Goal: Task Accomplishment & Management: Manage account settings

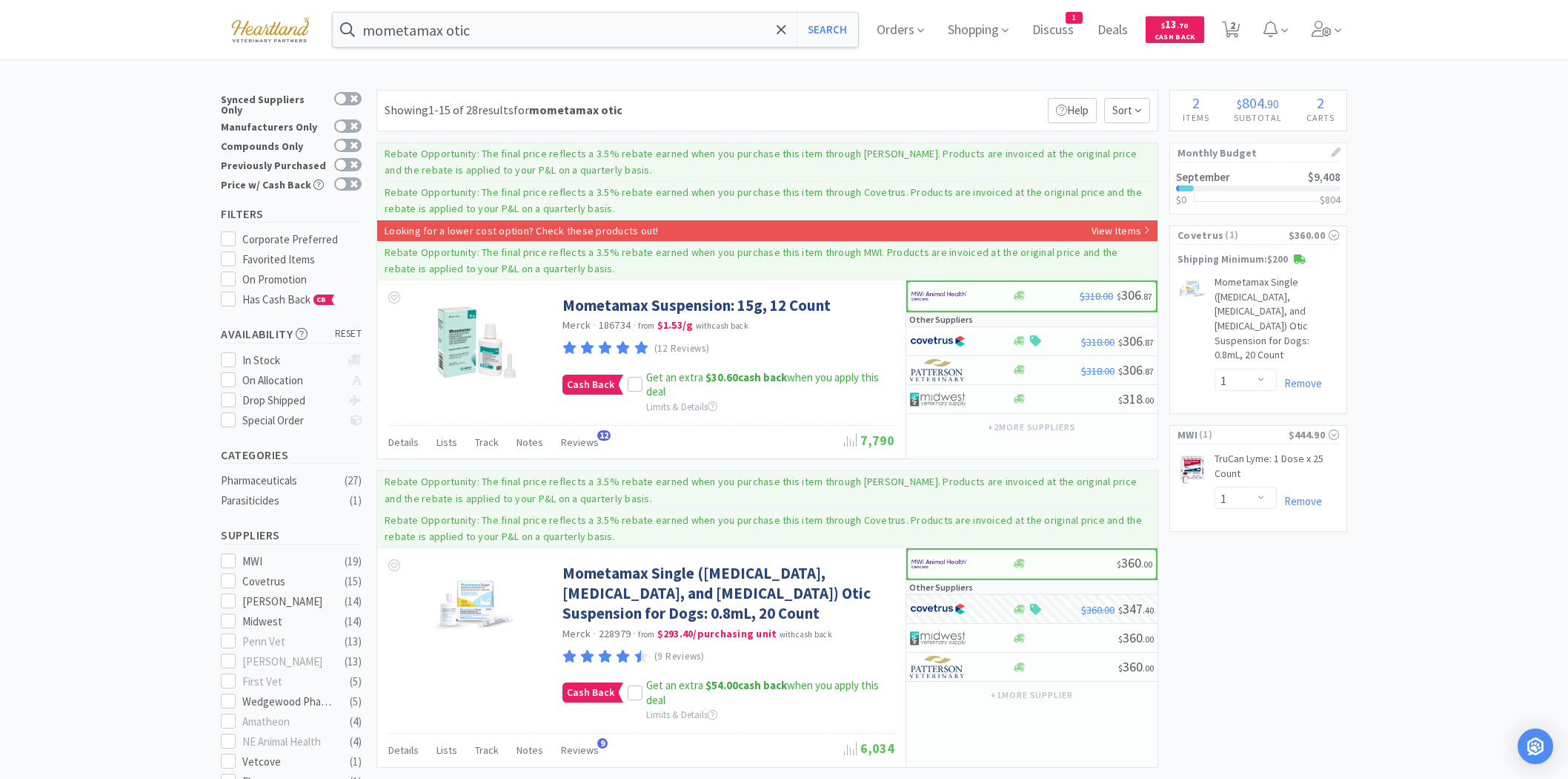
select select "1"
click at [270, 33] on img at bounding box center [270, 29] width 99 height 41
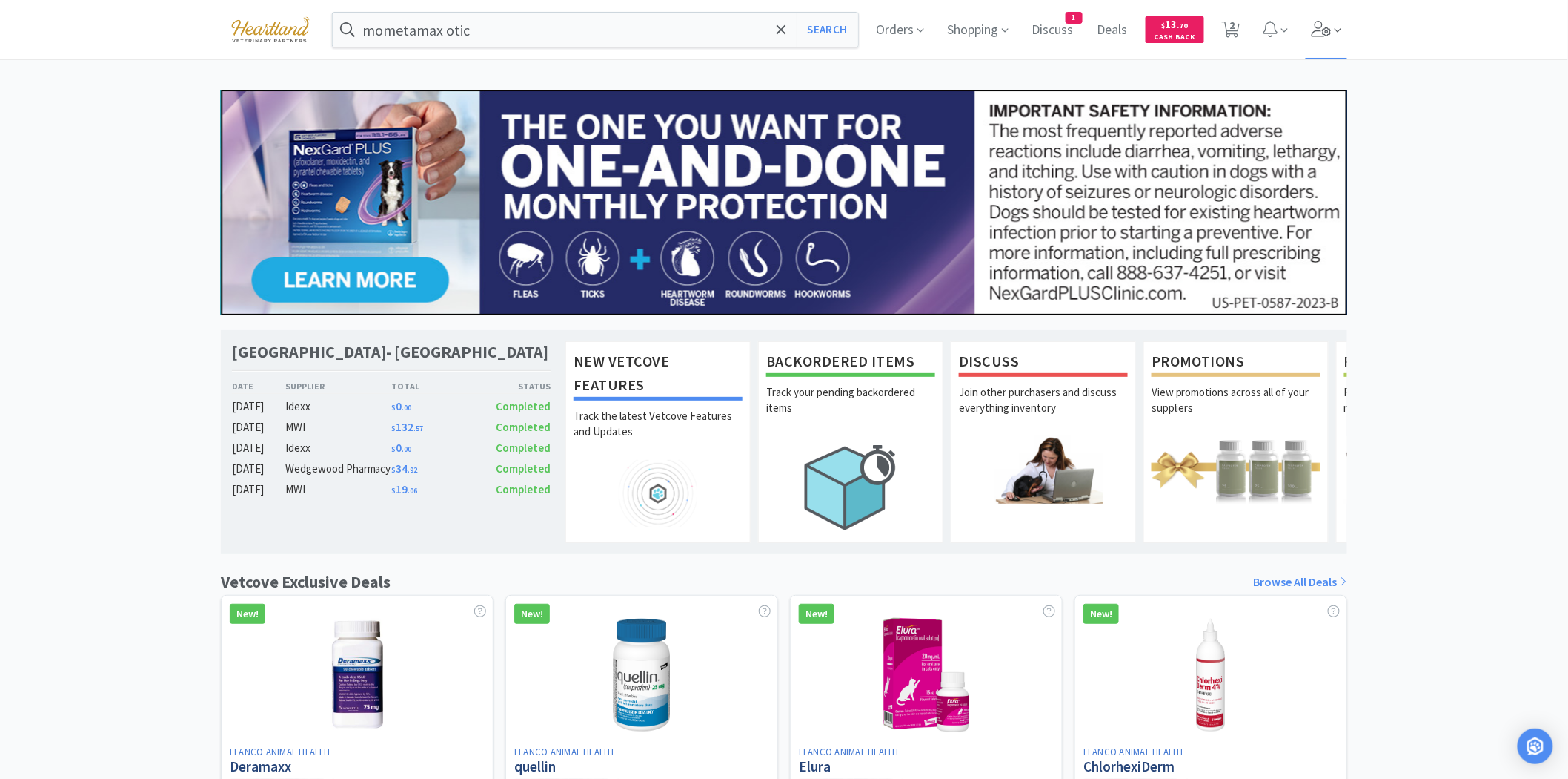
click at [1321, 22] on icon at bounding box center [1322, 29] width 20 height 16
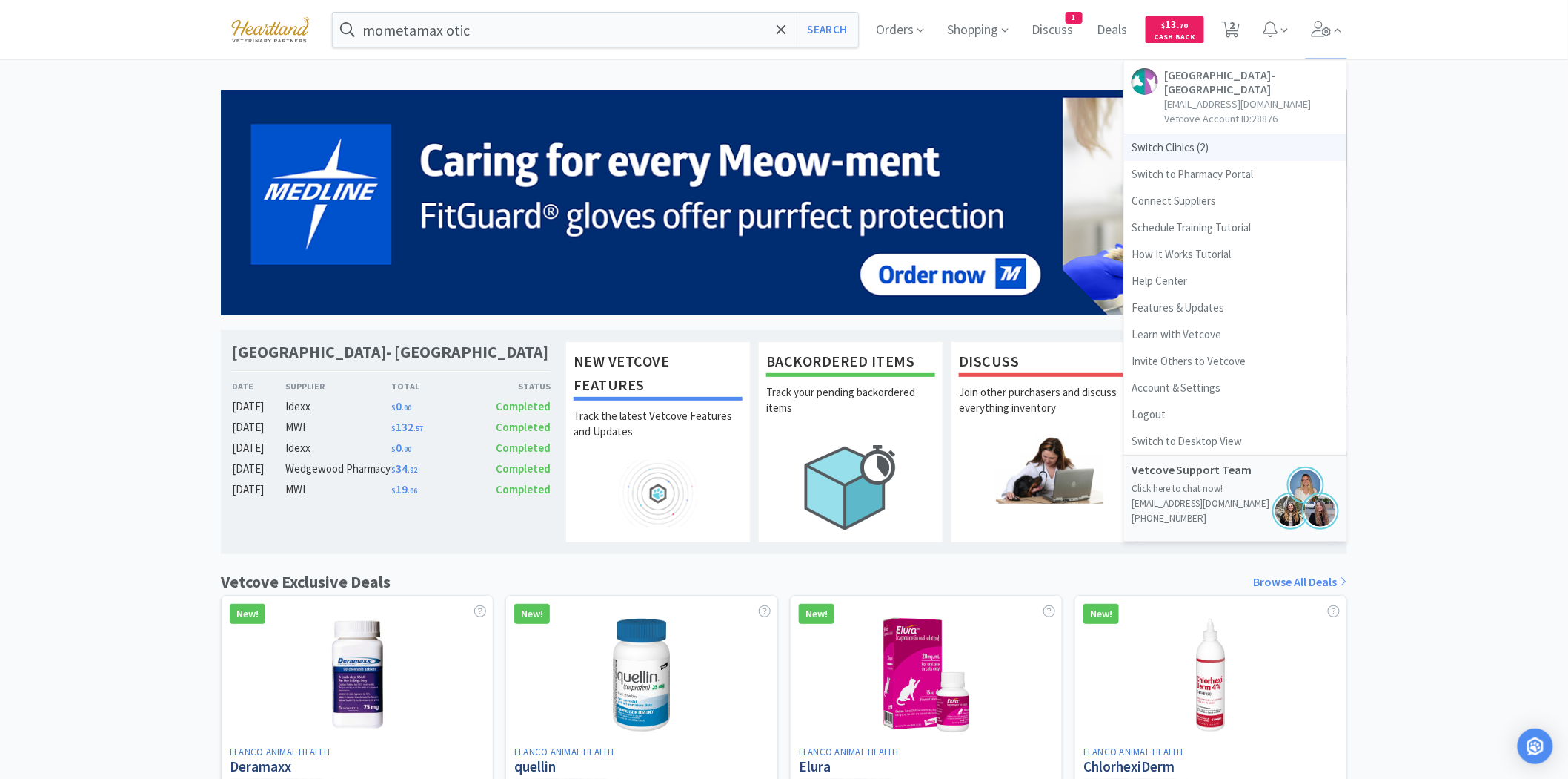
click at [1181, 151] on span "Switch Clinics ( 2 )" at bounding box center [1235, 147] width 223 height 27
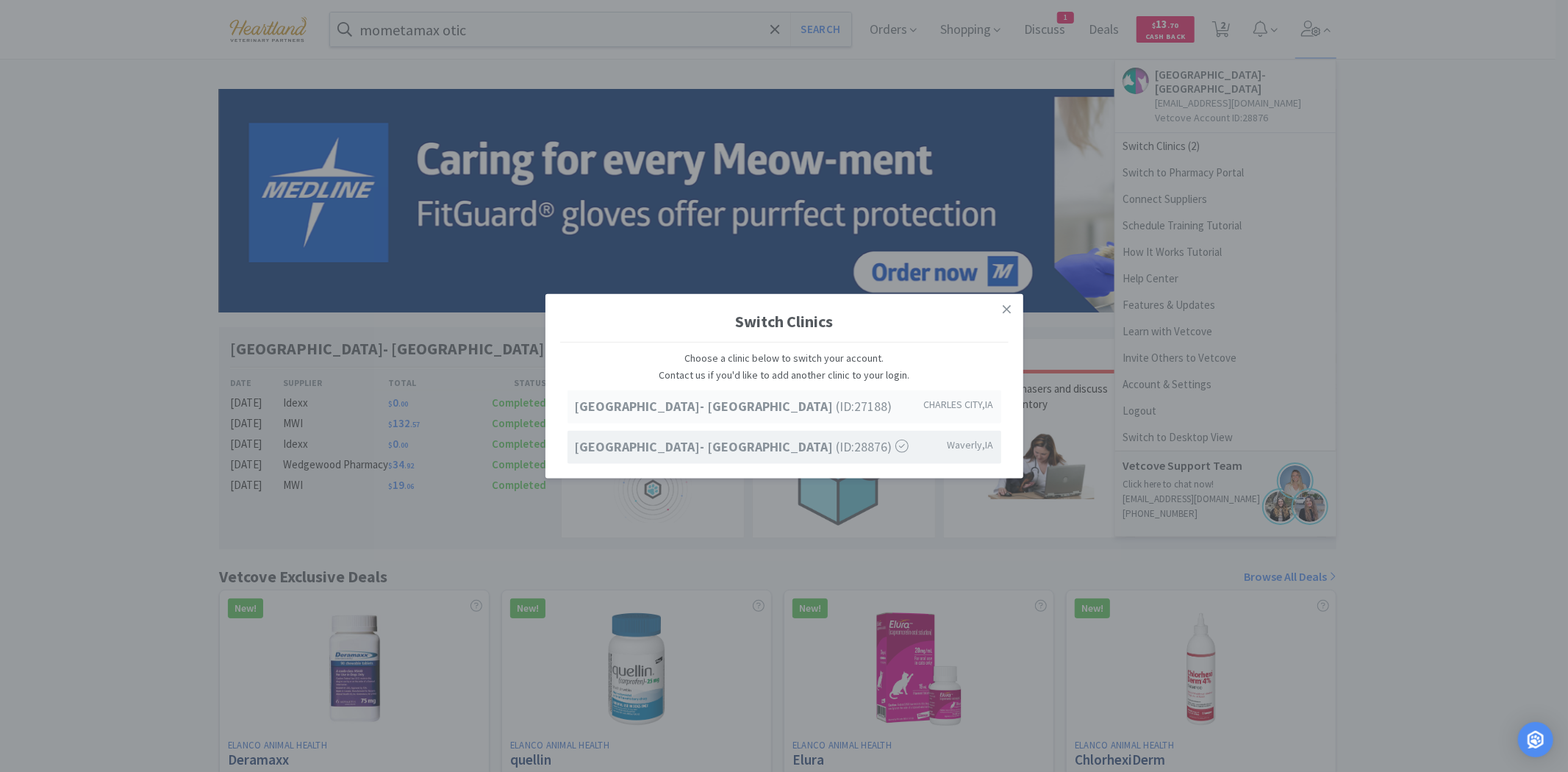
click at [751, 406] on strong "[GEOGRAPHIC_DATA]- [GEOGRAPHIC_DATA]" at bounding box center [706, 405] width 262 height 17
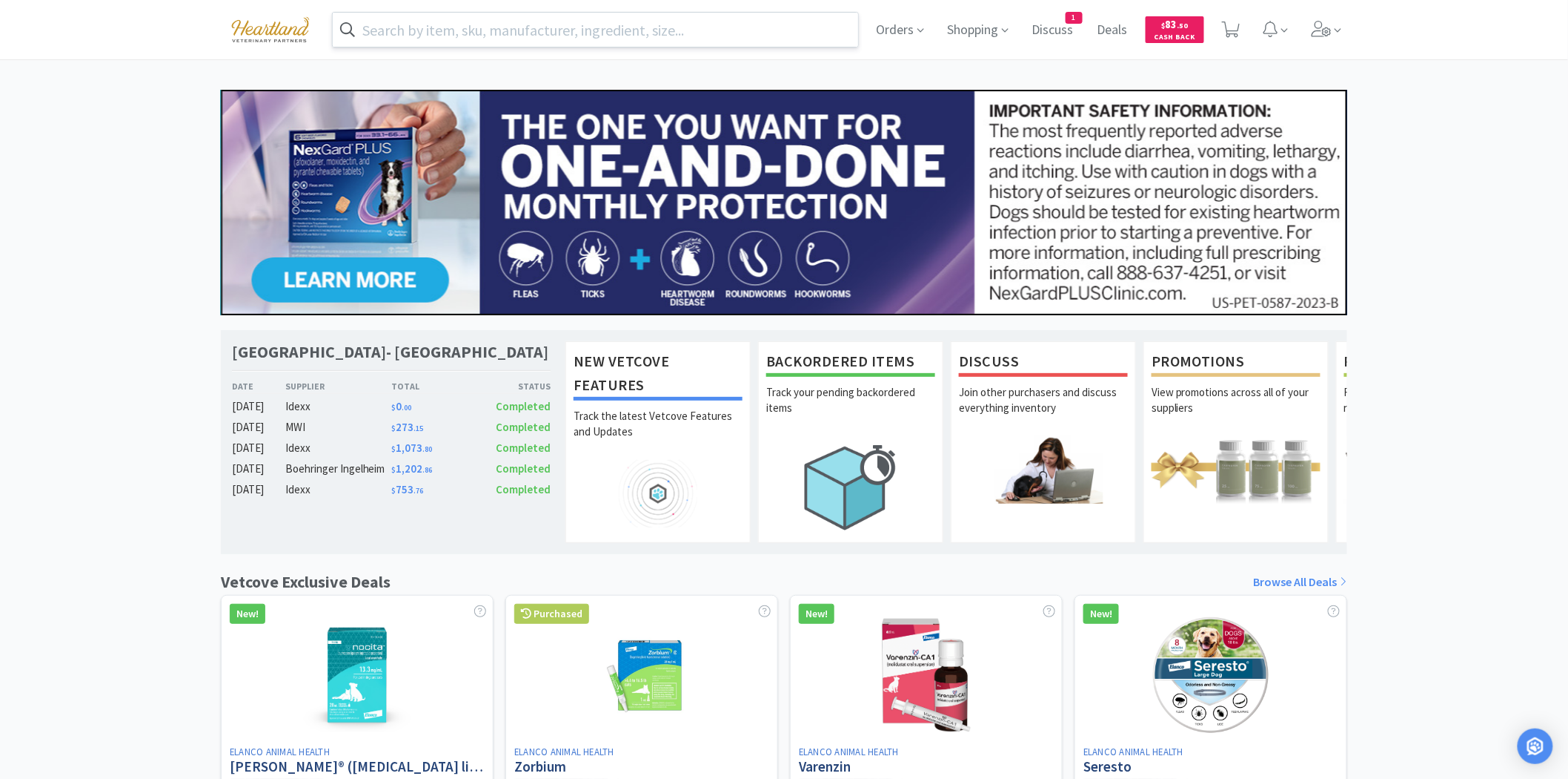
click at [633, 13] on input "text" at bounding box center [596, 30] width 526 height 34
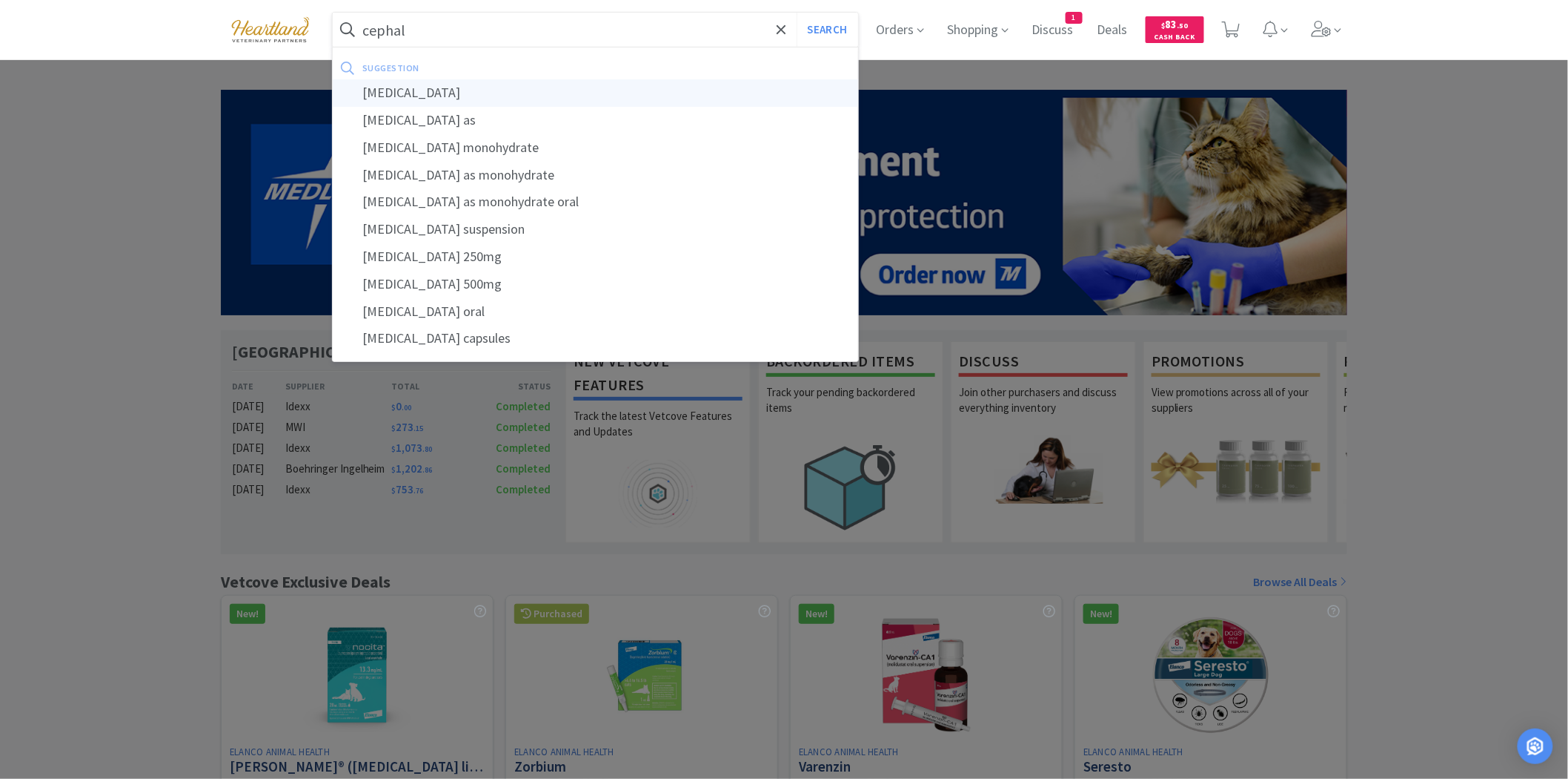
click at [418, 79] on div "cephalexin" at bounding box center [596, 92] width 526 height 27
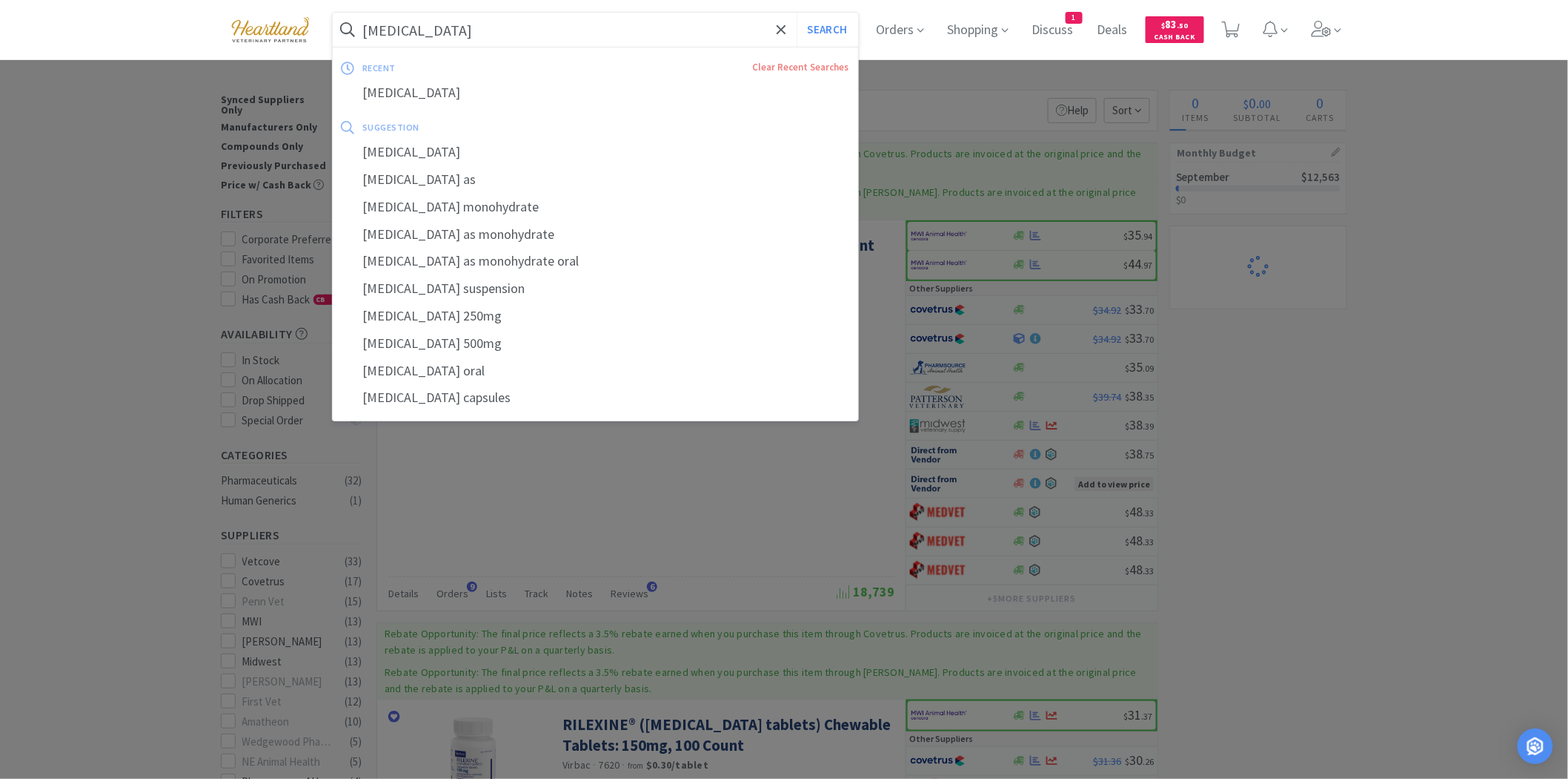
click at [448, 28] on input "cephalexin" at bounding box center [596, 30] width 526 height 34
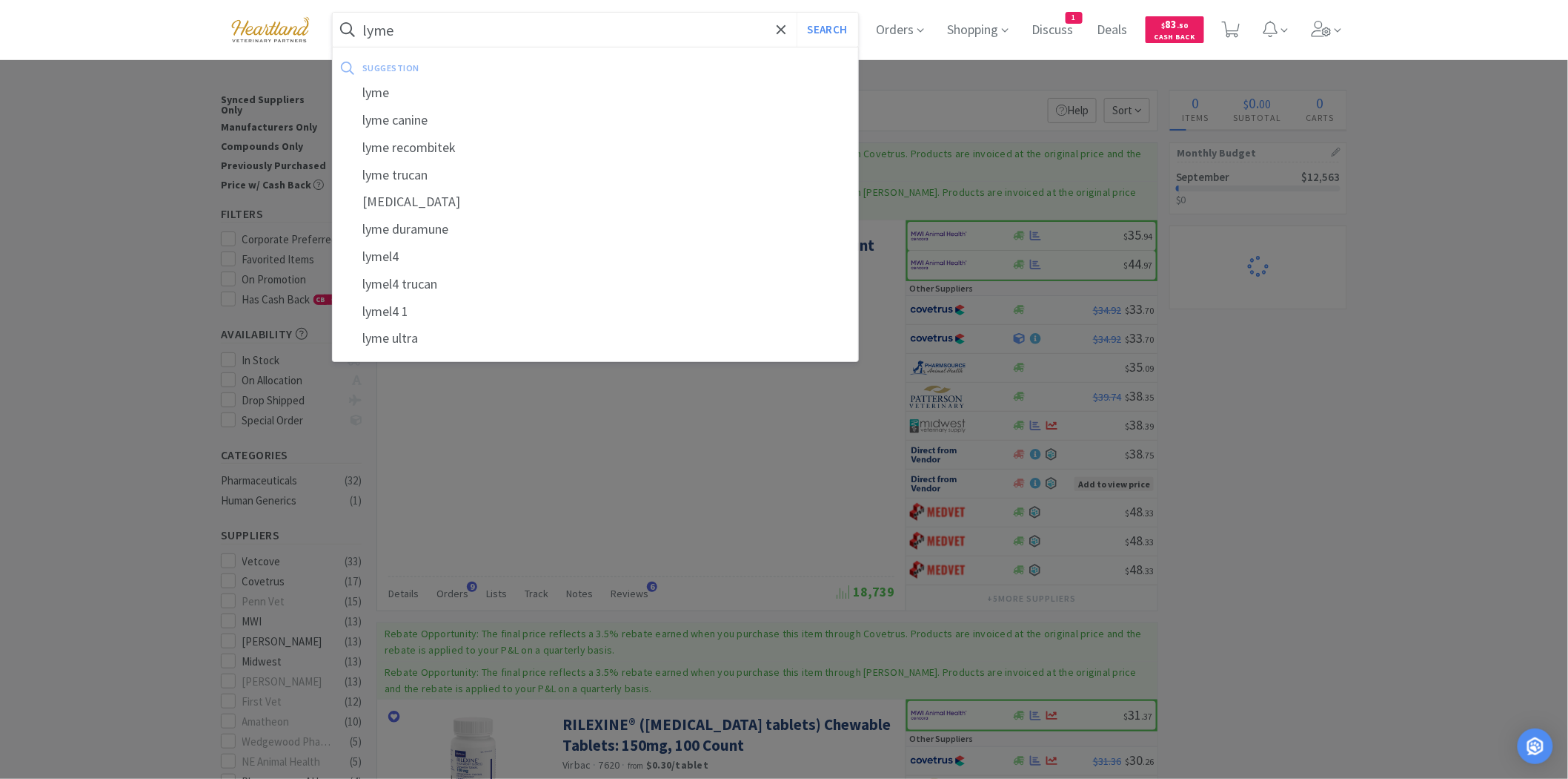
type input "lyme"
click at [796, 13] on button "Search" at bounding box center [827, 30] width 62 height 34
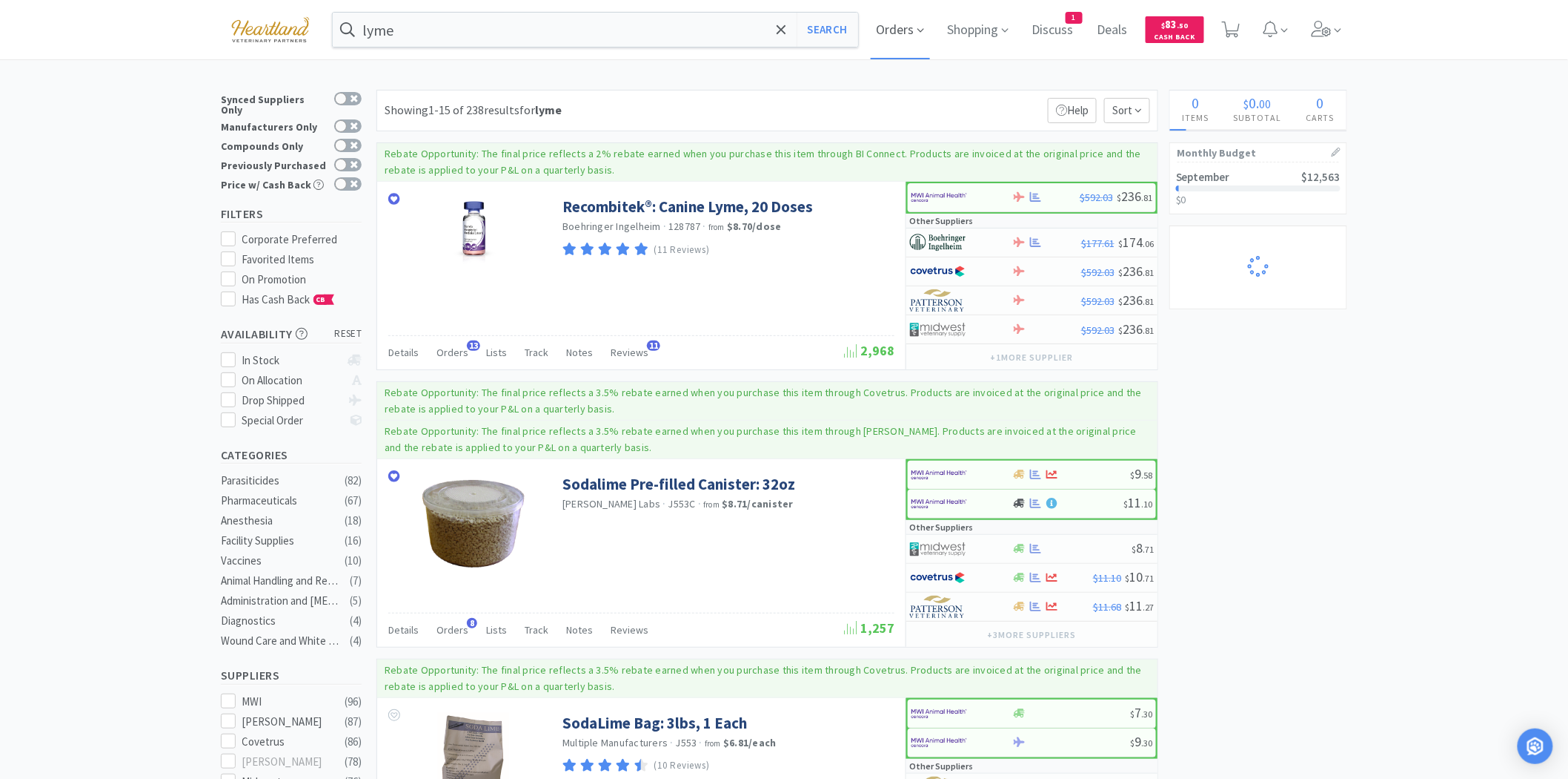
click at [909, 31] on span "Orders" at bounding box center [900, 29] width 59 height 59
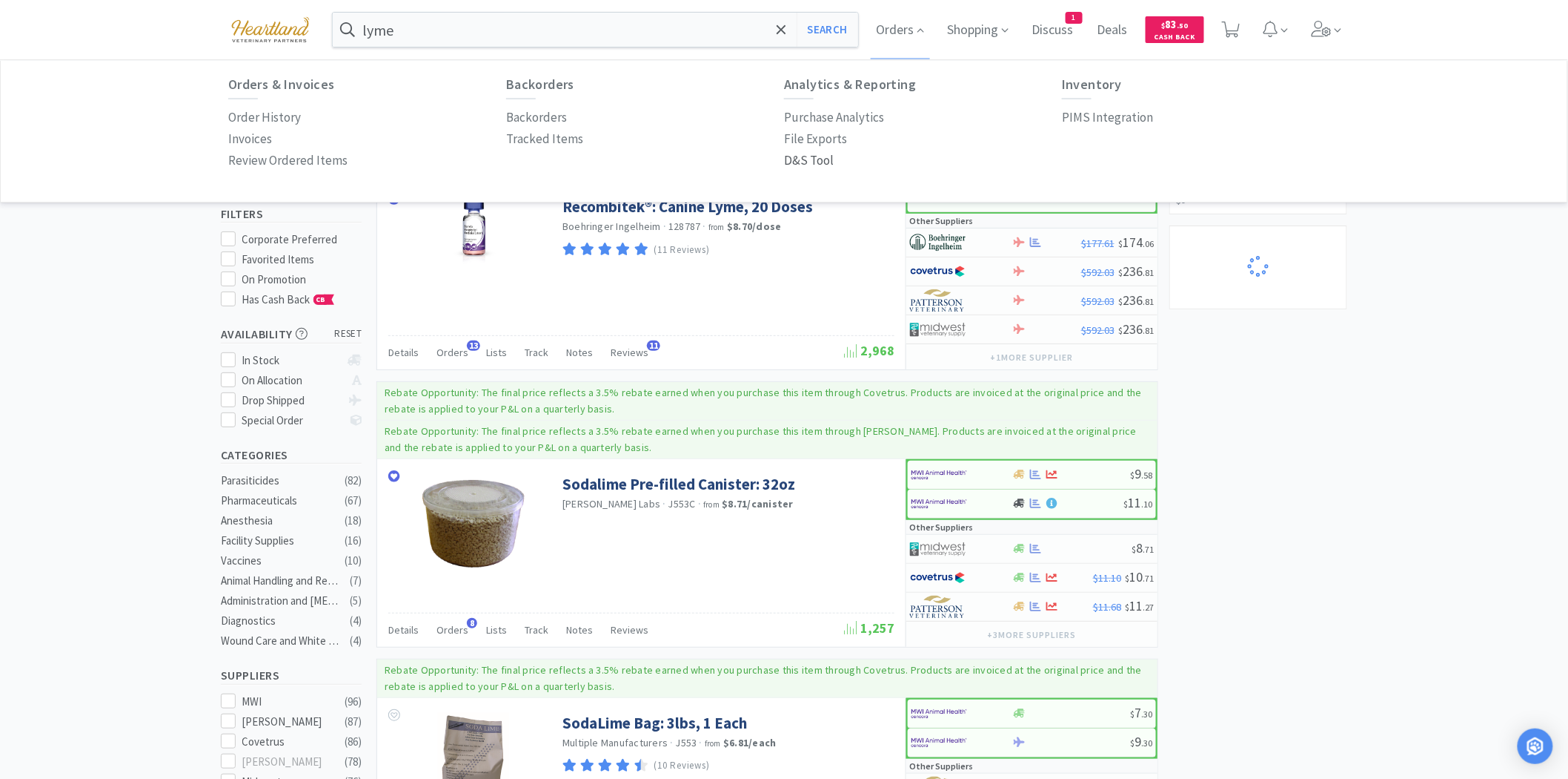
click at [793, 159] on p "D&S Tool" at bounding box center [809, 161] width 50 height 20
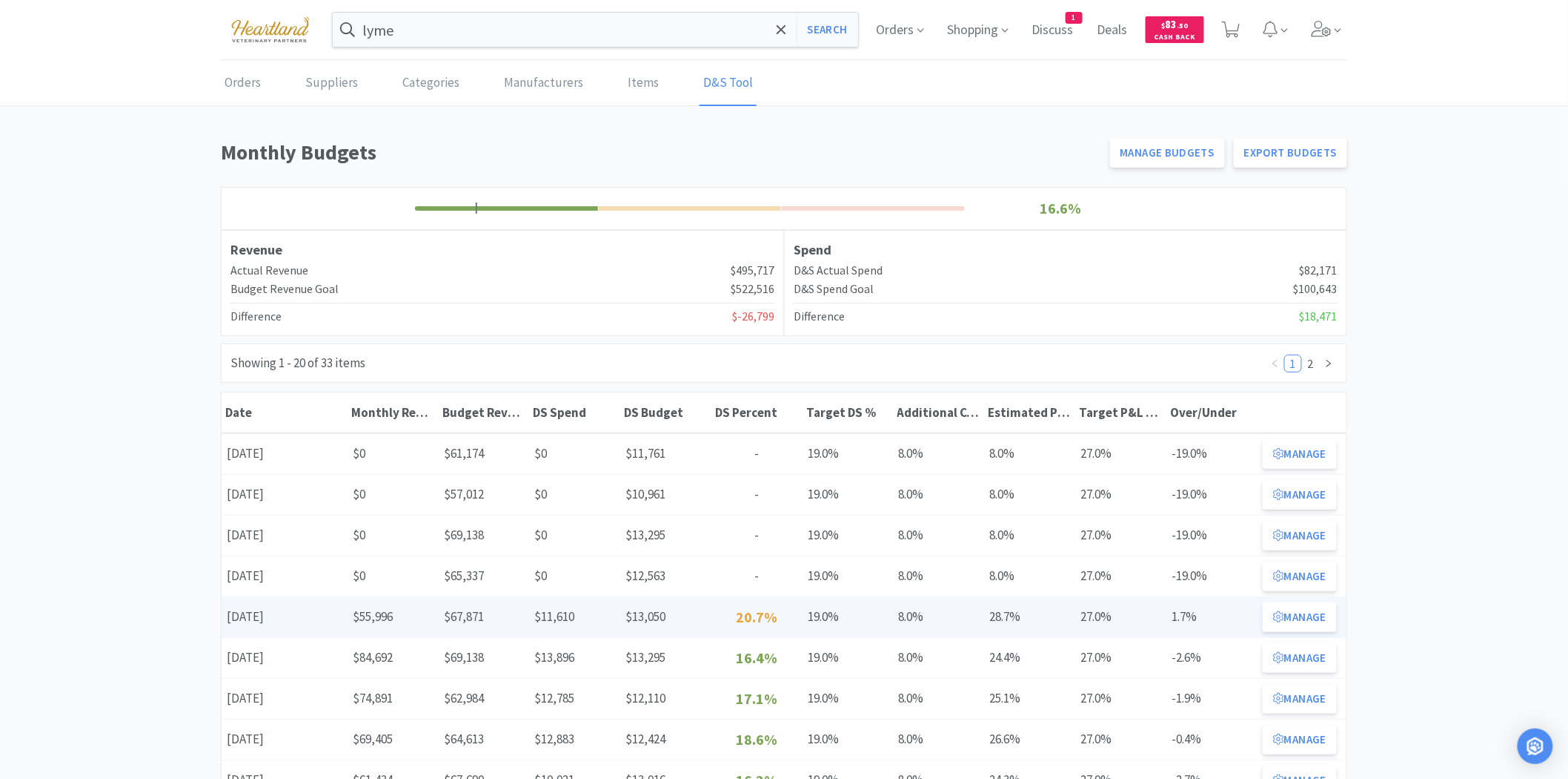
click at [739, 619] on p "20.7%" at bounding box center [757, 617] width 81 height 24
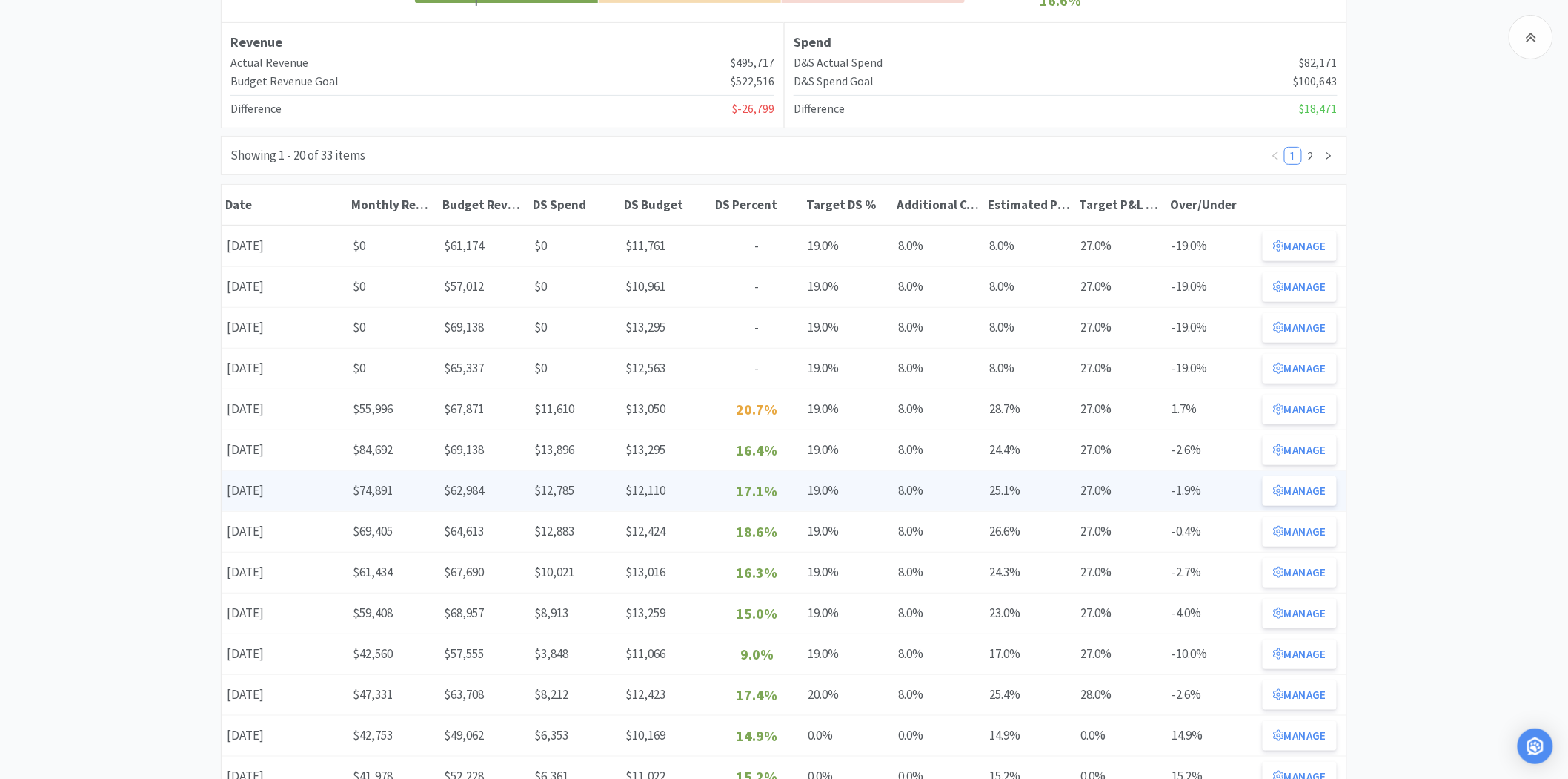
scroll to position [247, 0]
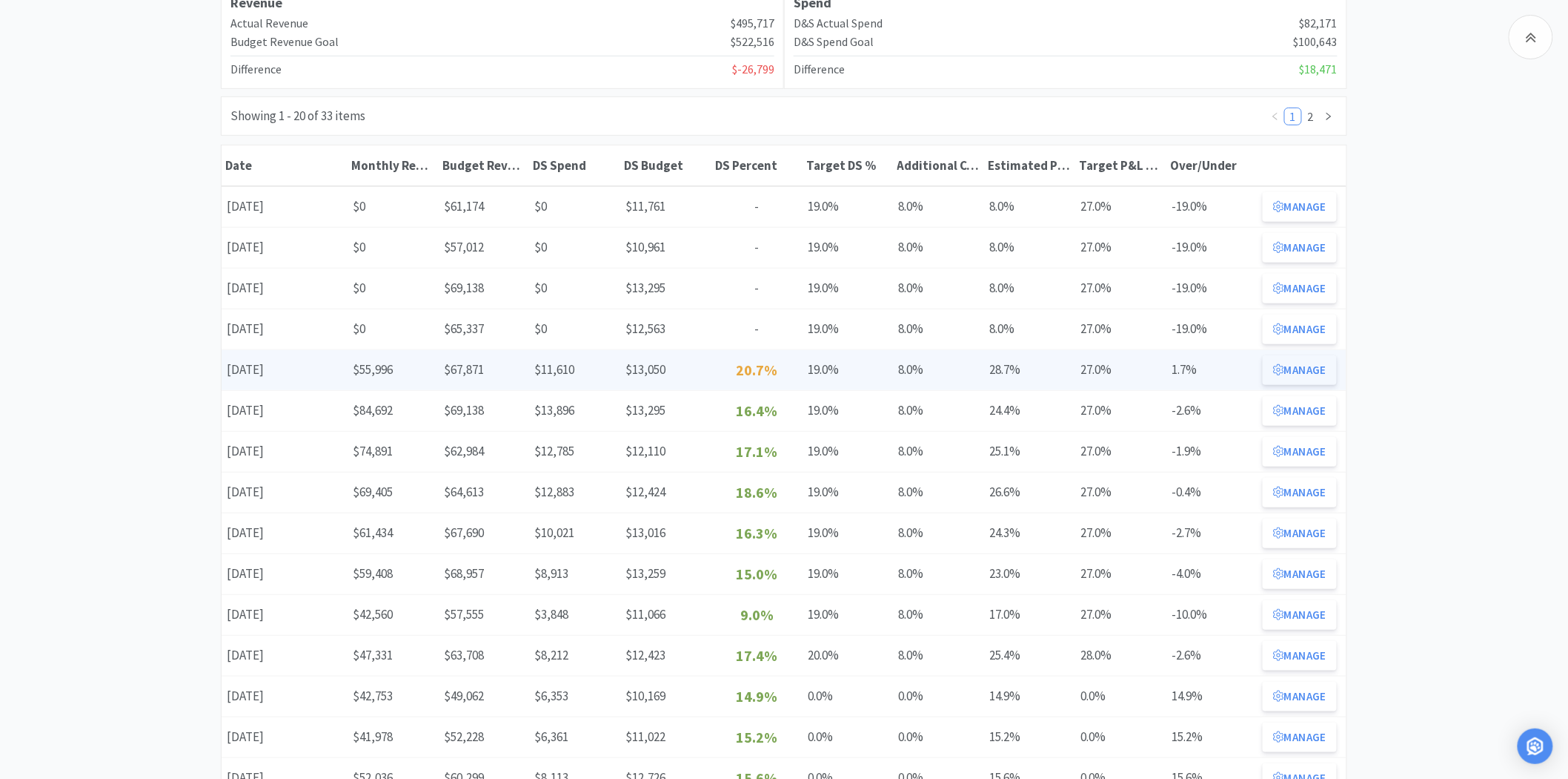
click at [1302, 363] on button "Manage" at bounding box center [1300, 370] width 74 height 30
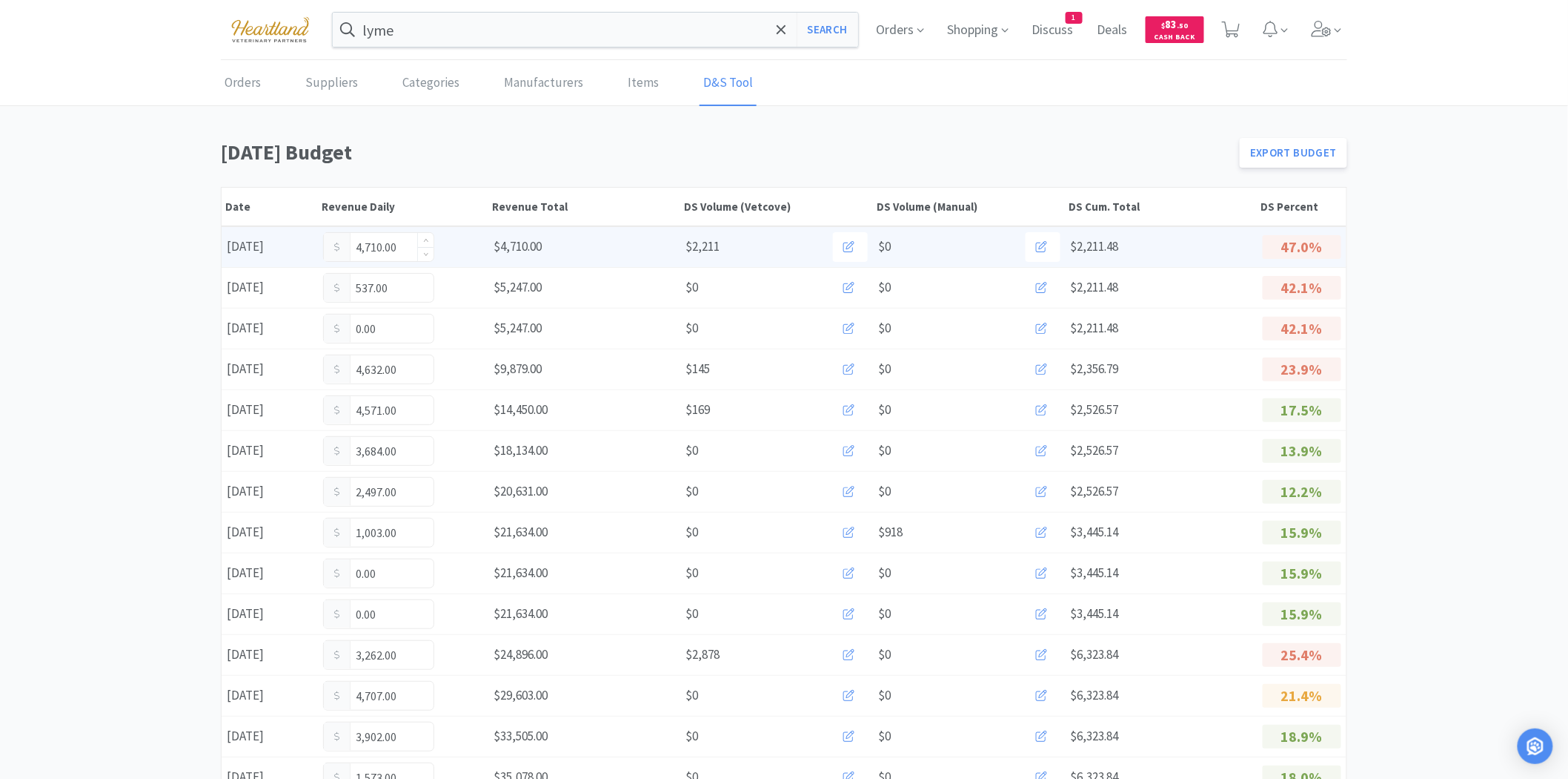
click at [401, 246] on input "4,710.00" at bounding box center [379, 247] width 110 height 28
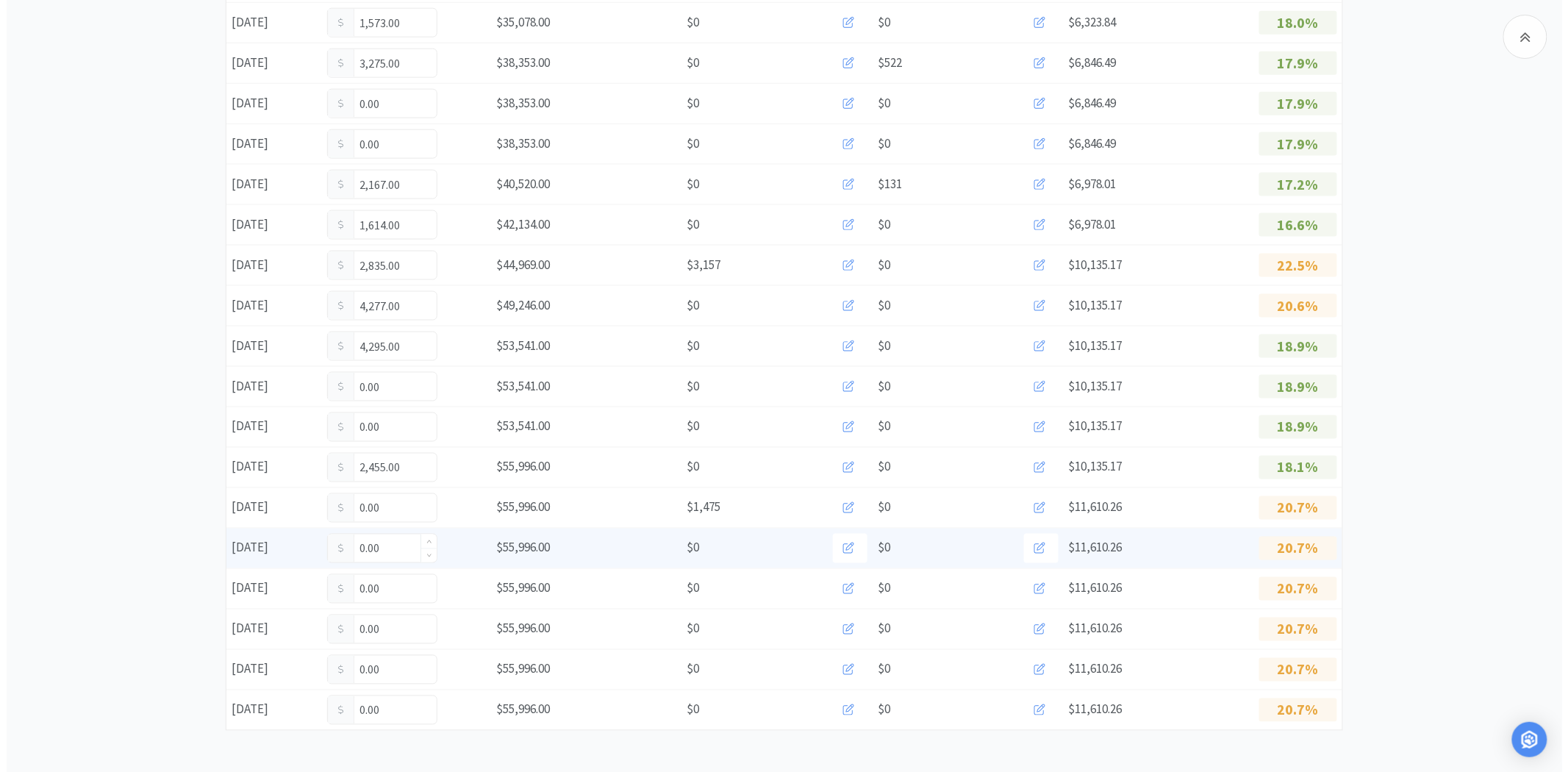
scroll to position [751, 0]
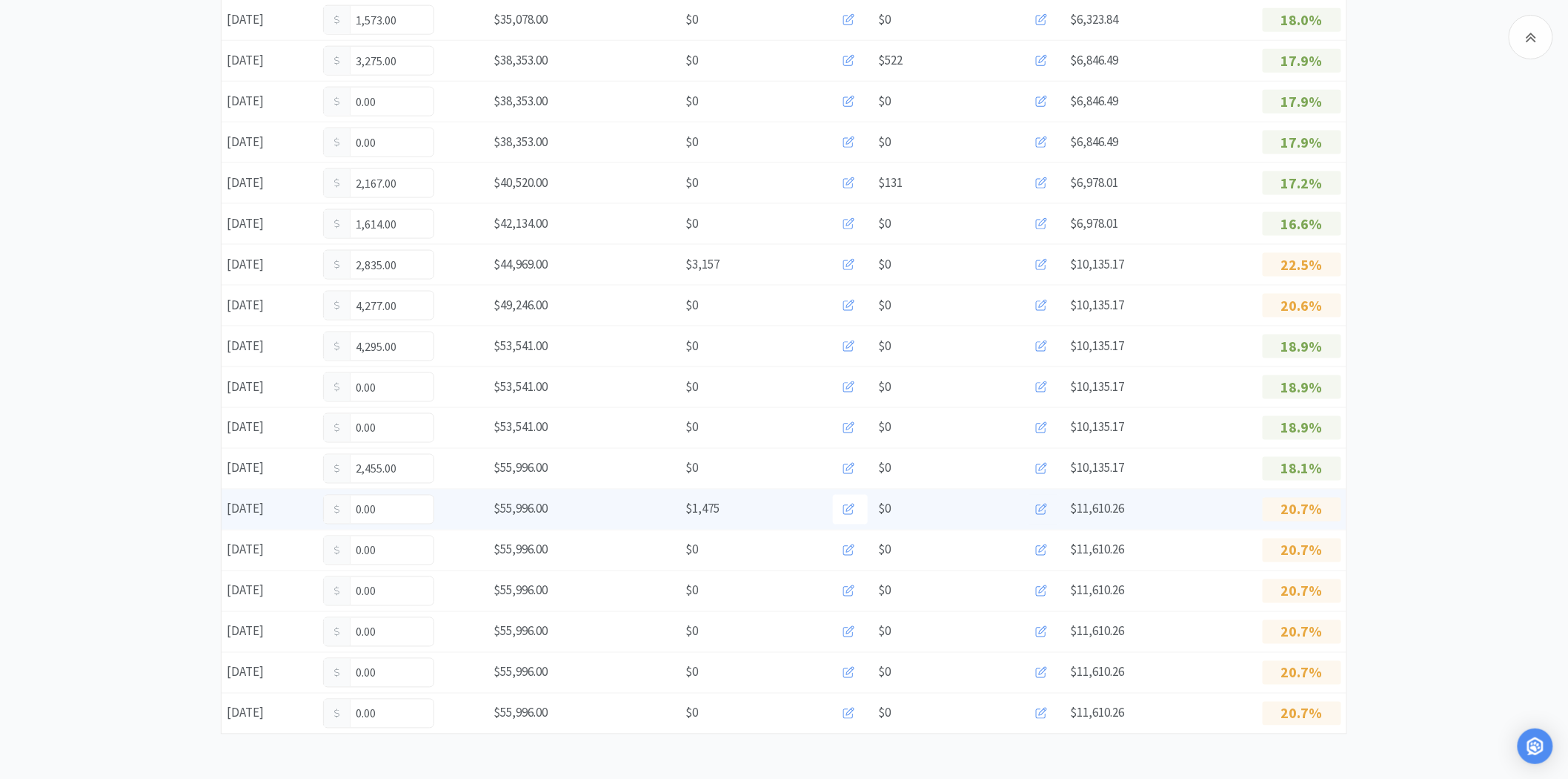
click at [1043, 508] on icon at bounding box center [1041, 509] width 11 height 11
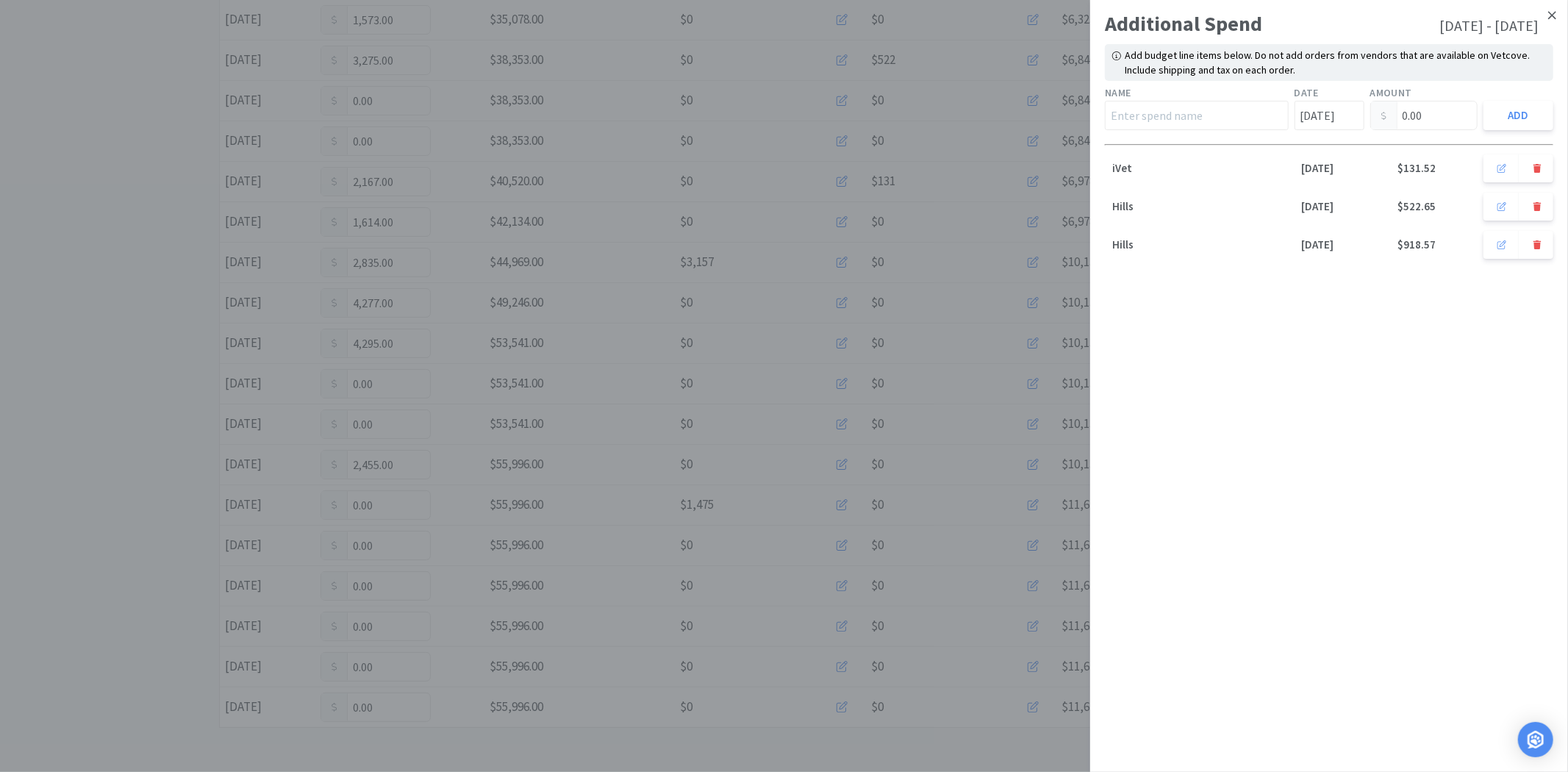
click at [1554, 20] on icon at bounding box center [1552, 15] width 8 height 13
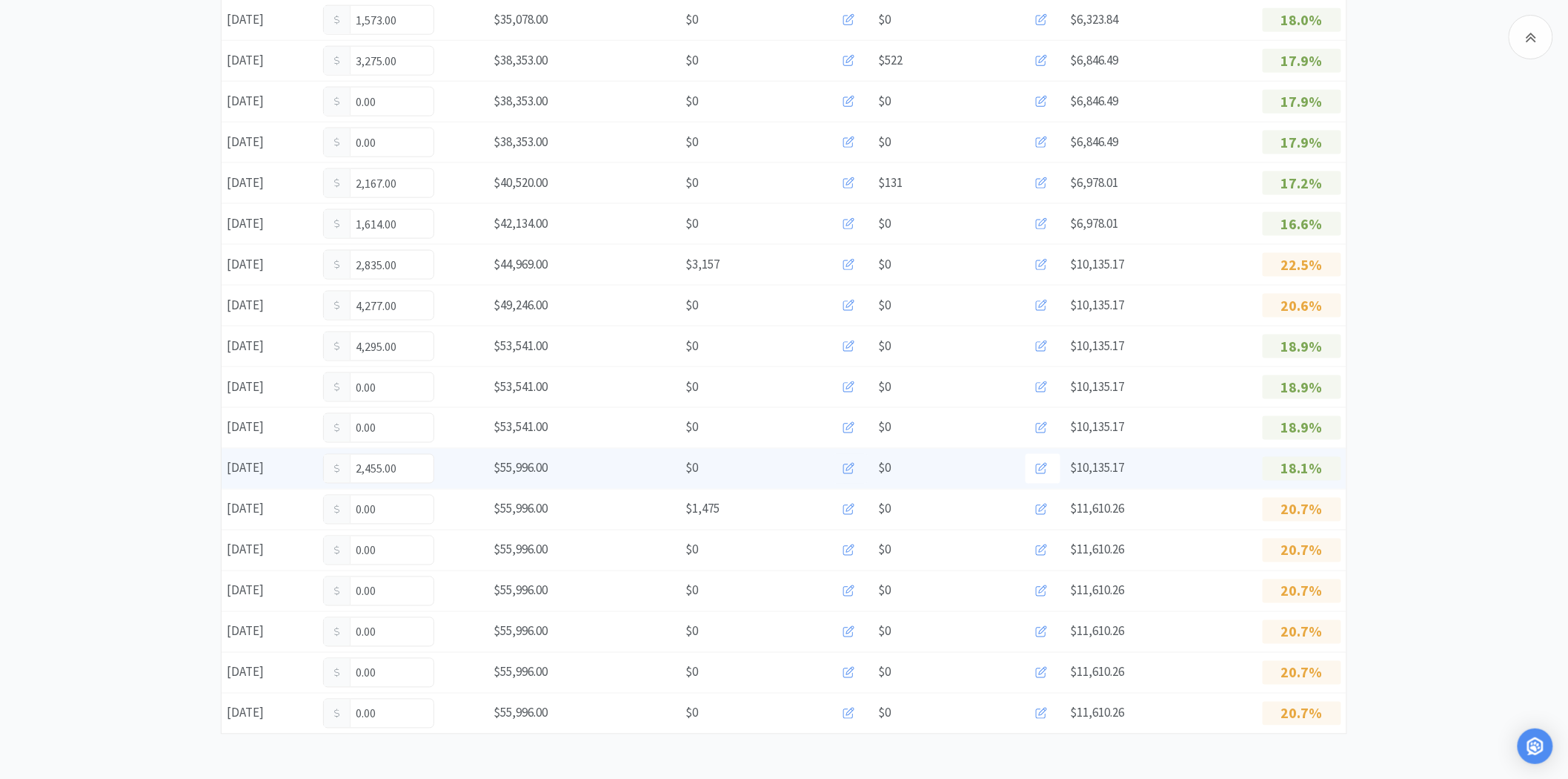
click at [848, 472] on icon at bounding box center [848, 468] width 11 height 11
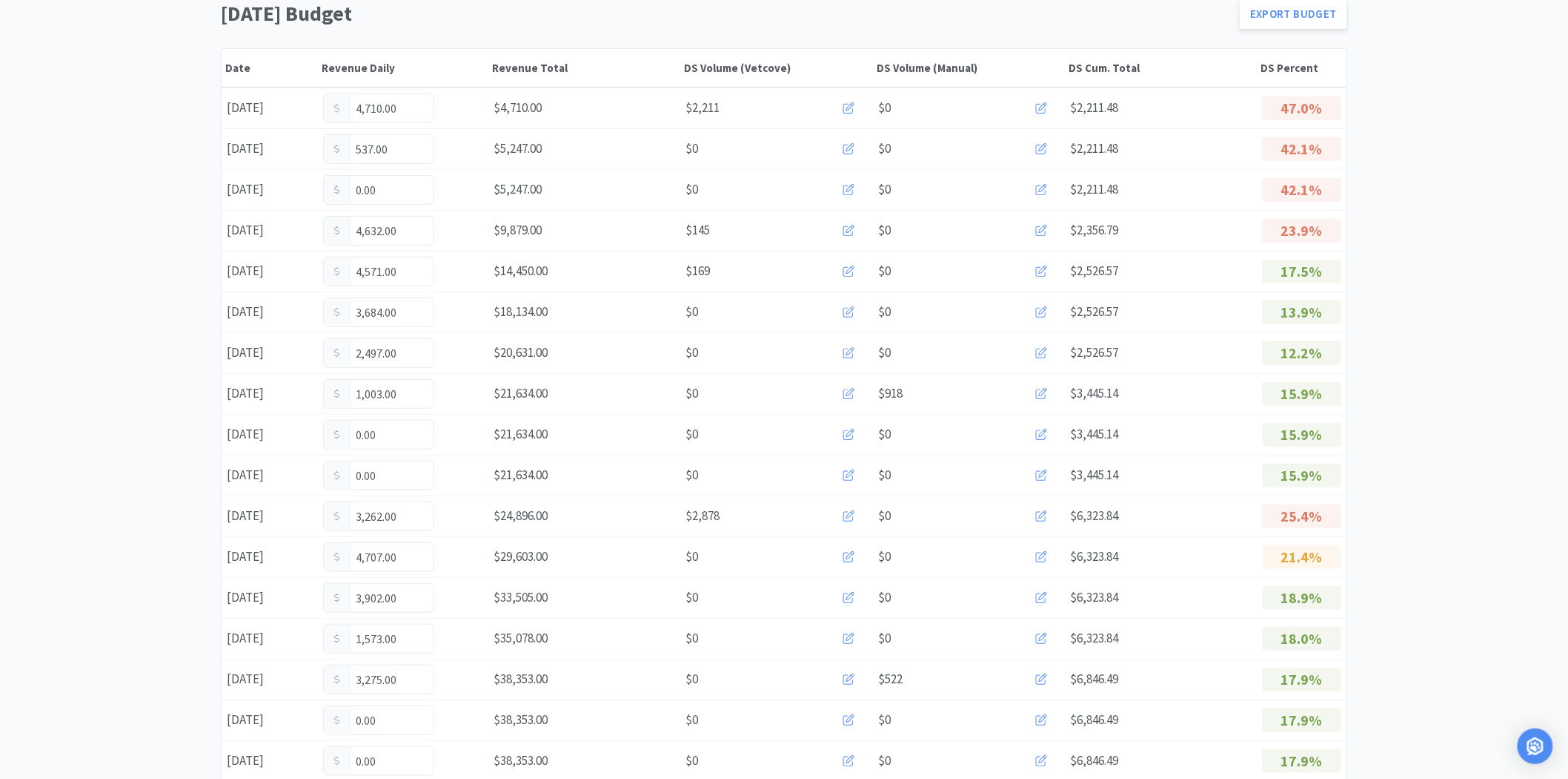
scroll to position [0, 0]
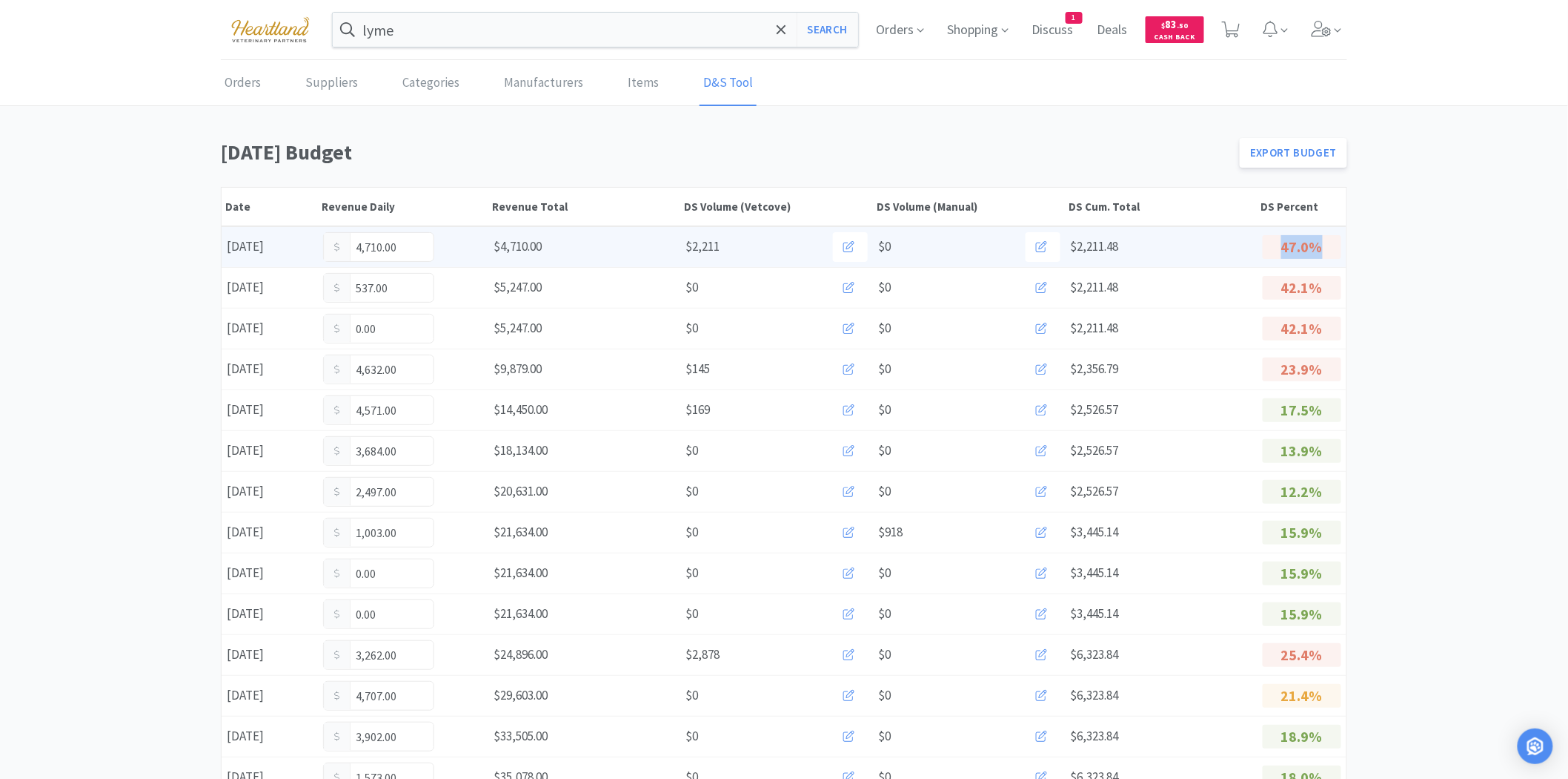
drag, startPoint x: 1284, startPoint y: 243, endPoint x: 1324, endPoint y: 242, distance: 40.0
click at [1324, 242] on p "47.0%" at bounding box center [1302, 247] width 79 height 24
